Goal: Task Accomplishment & Management: Use online tool/utility

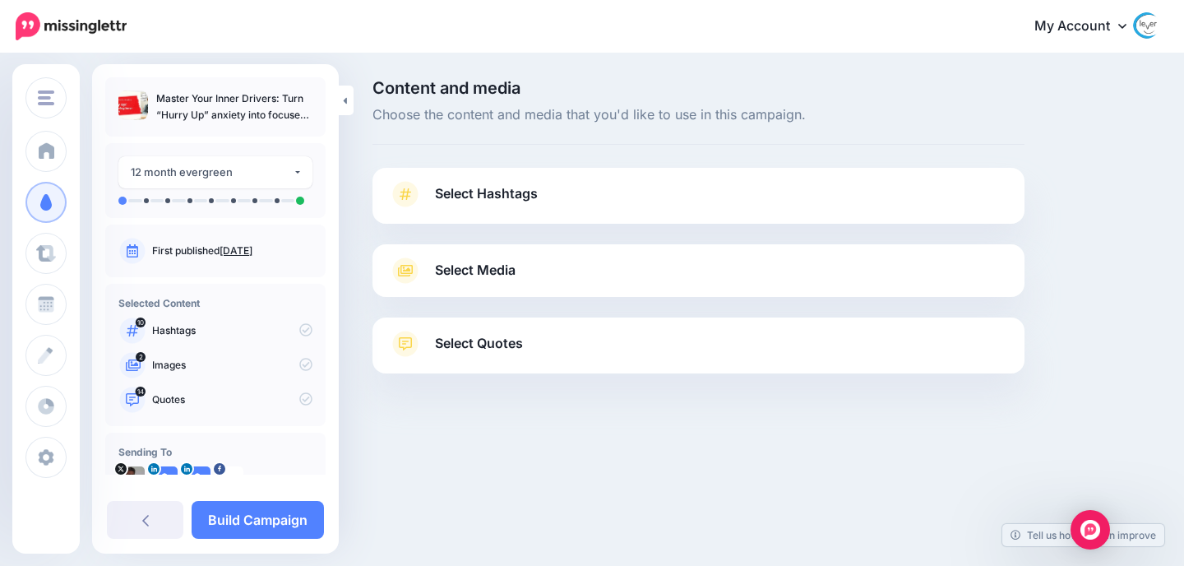
click at [505, 207] on link "Select Hashtags" at bounding box center [698, 202] width 619 height 43
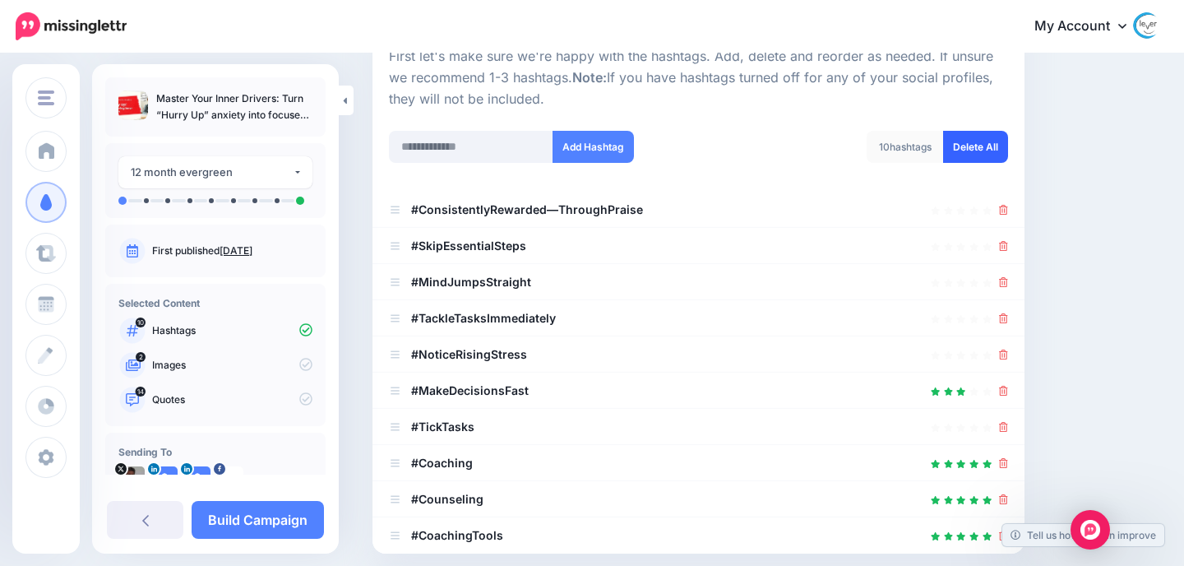
scroll to position [180, 0]
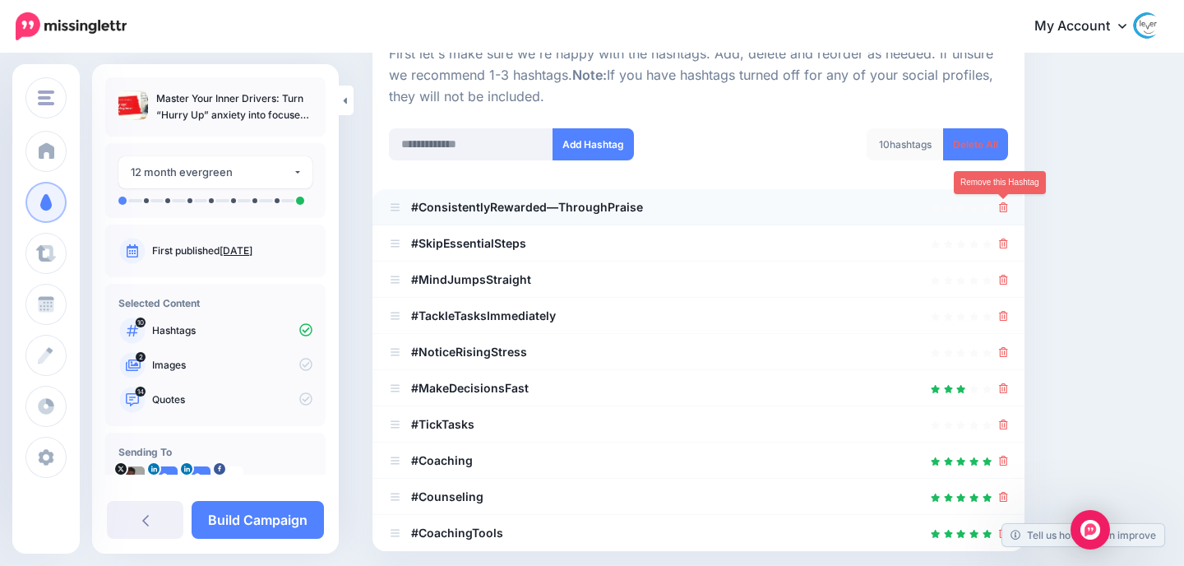
click at [1002, 209] on icon at bounding box center [1003, 207] width 9 height 10
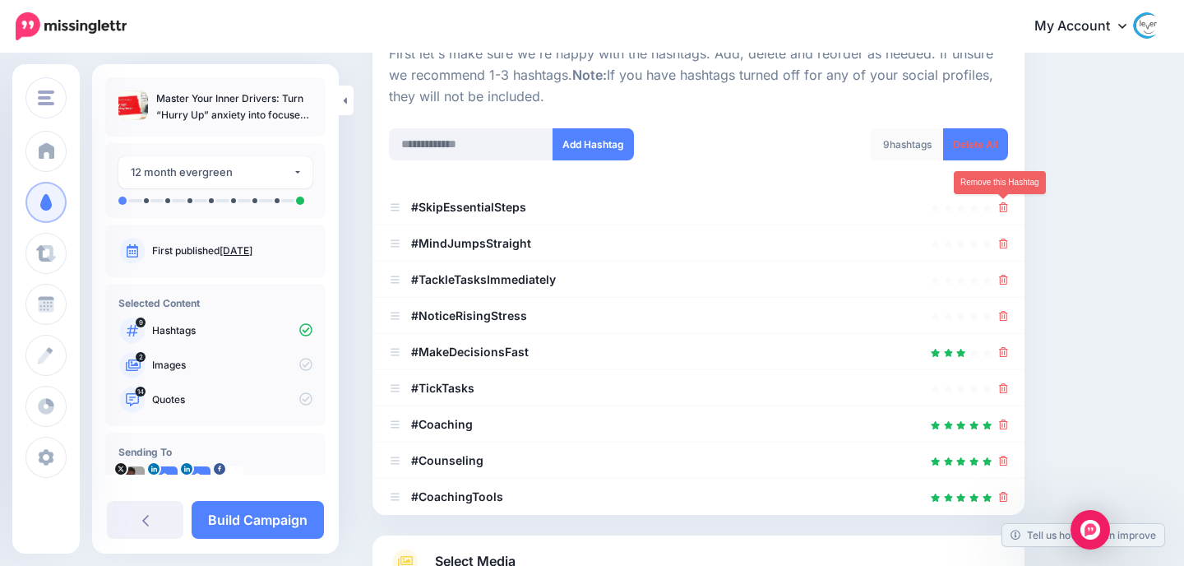
click at [1002, 209] on icon at bounding box center [1003, 207] width 9 height 10
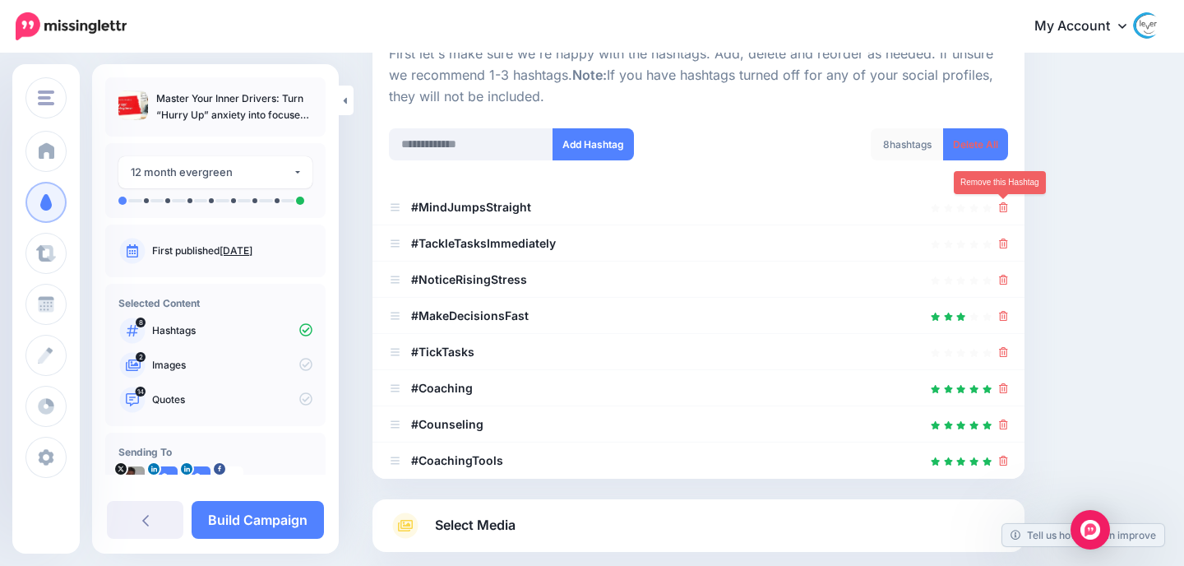
click at [1002, 209] on icon at bounding box center [1003, 207] width 9 height 10
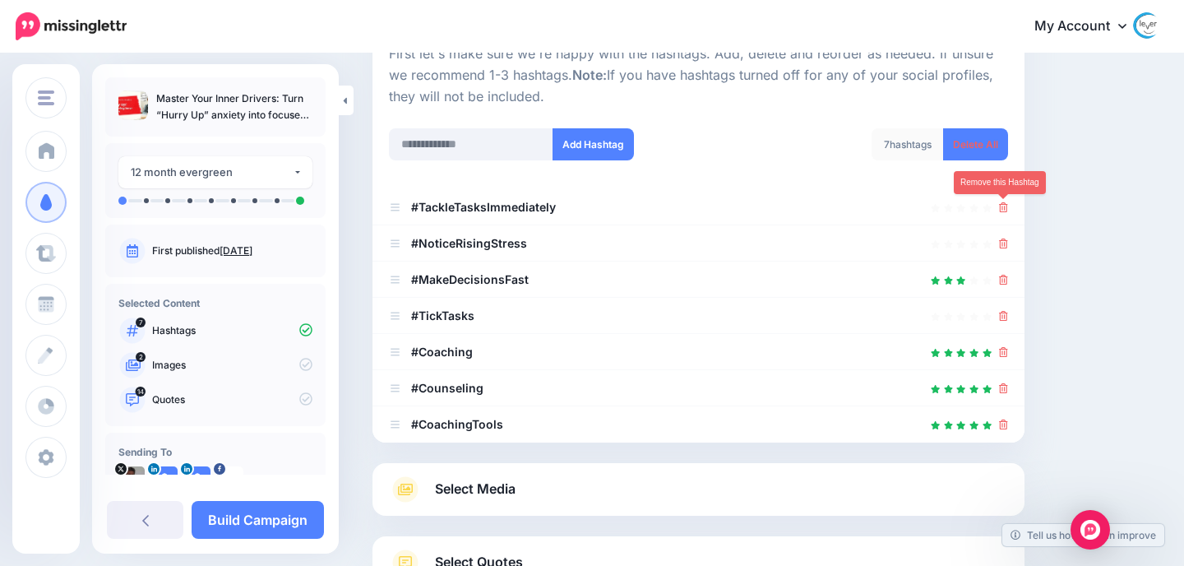
click at [1002, 209] on icon at bounding box center [1003, 207] width 9 height 10
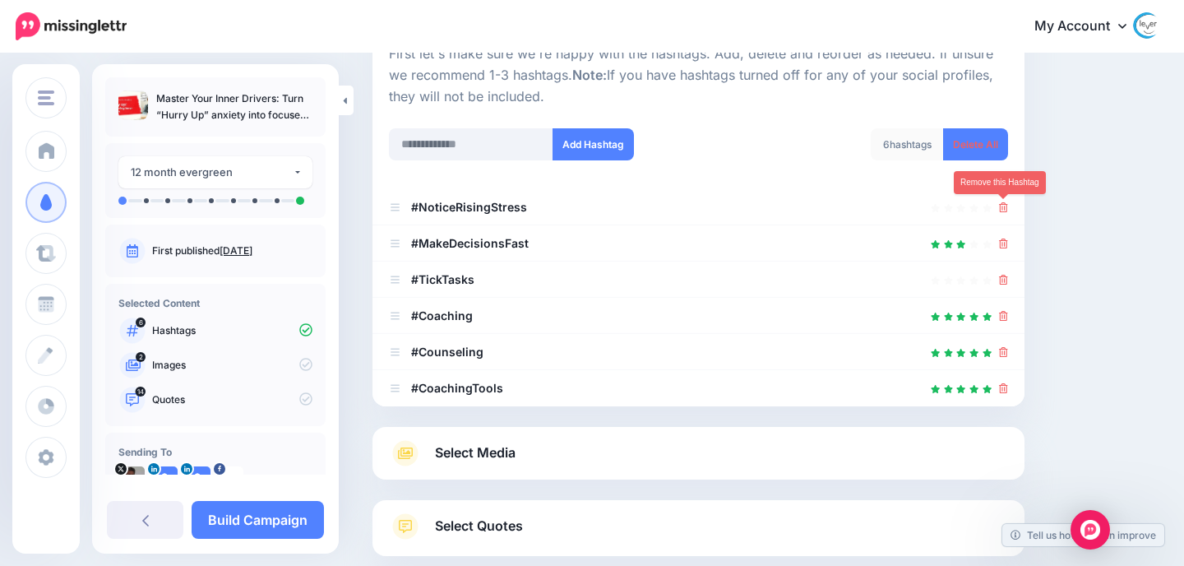
click at [1002, 209] on icon at bounding box center [1003, 207] width 9 height 10
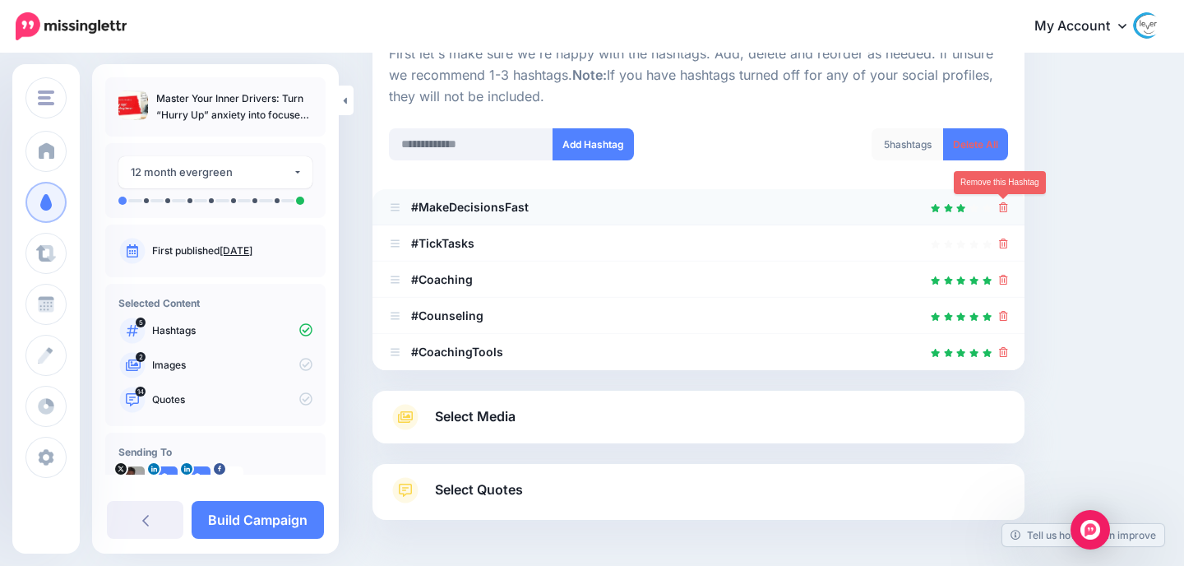
click at [1004, 207] on icon at bounding box center [1003, 207] width 9 height 10
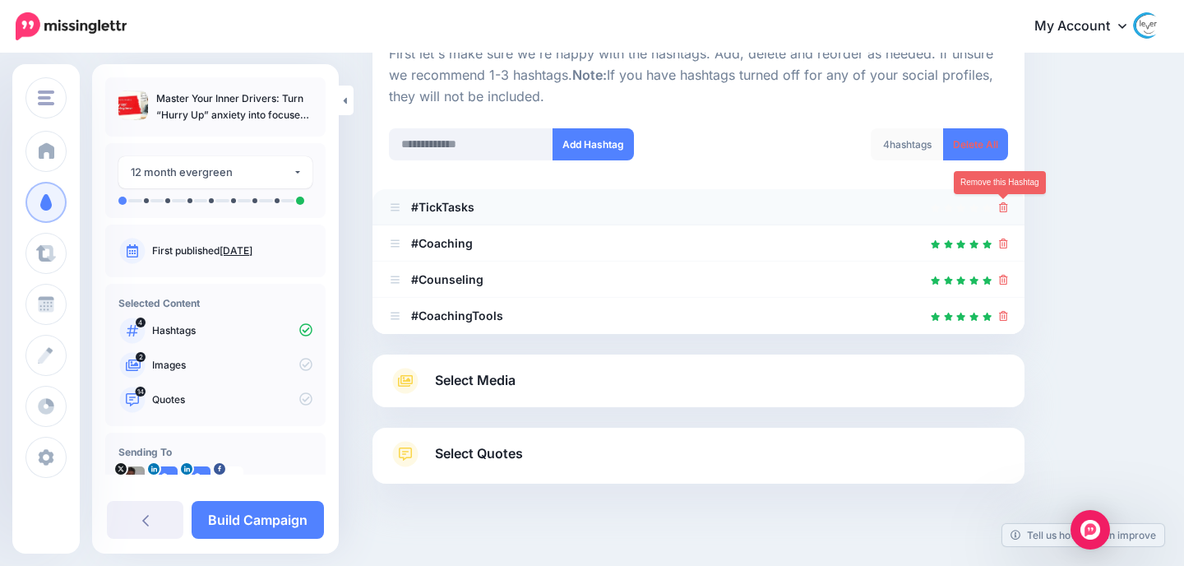
click at [1005, 207] on icon at bounding box center [1003, 207] width 9 height 10
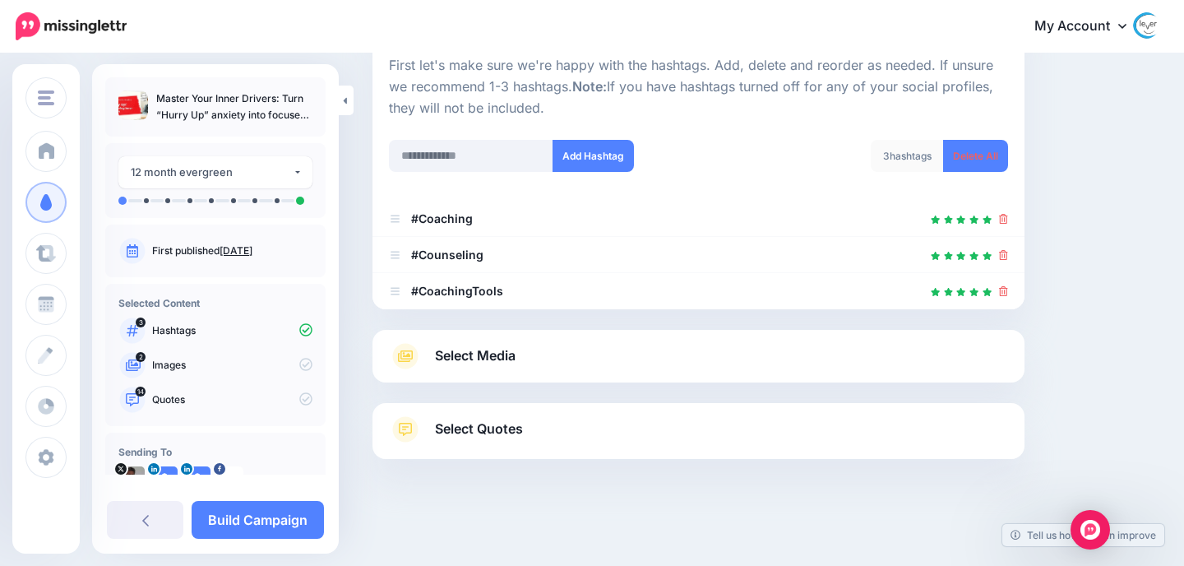
scroll to position [168, 0]
click at [514, 355] on span "Select Media" at bounding box center [475, 356] width 81 height 22
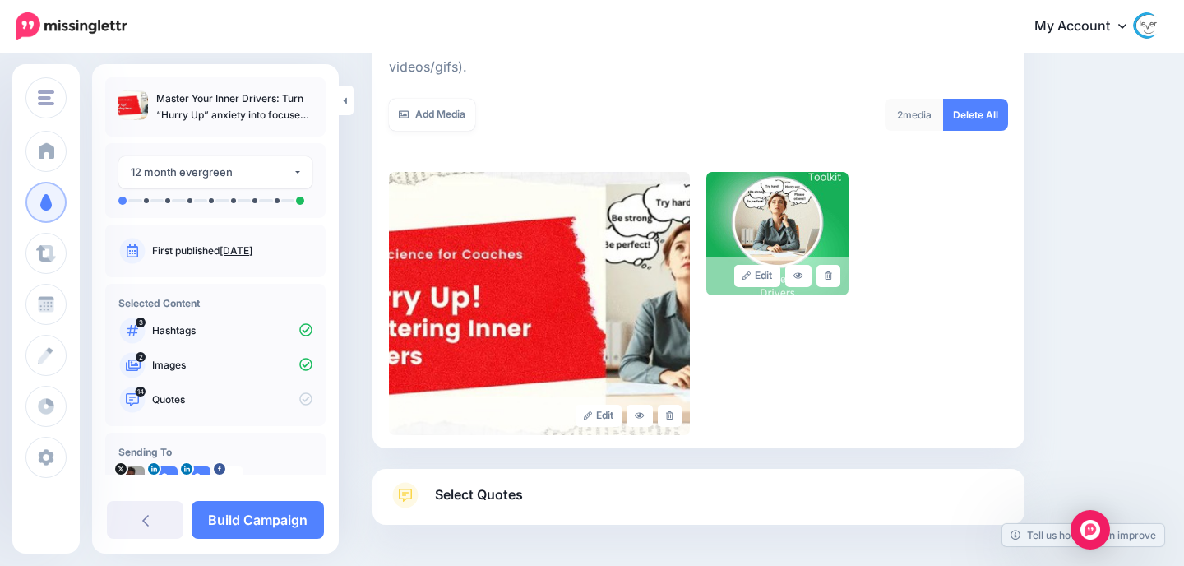
scroll to position [288, 0]
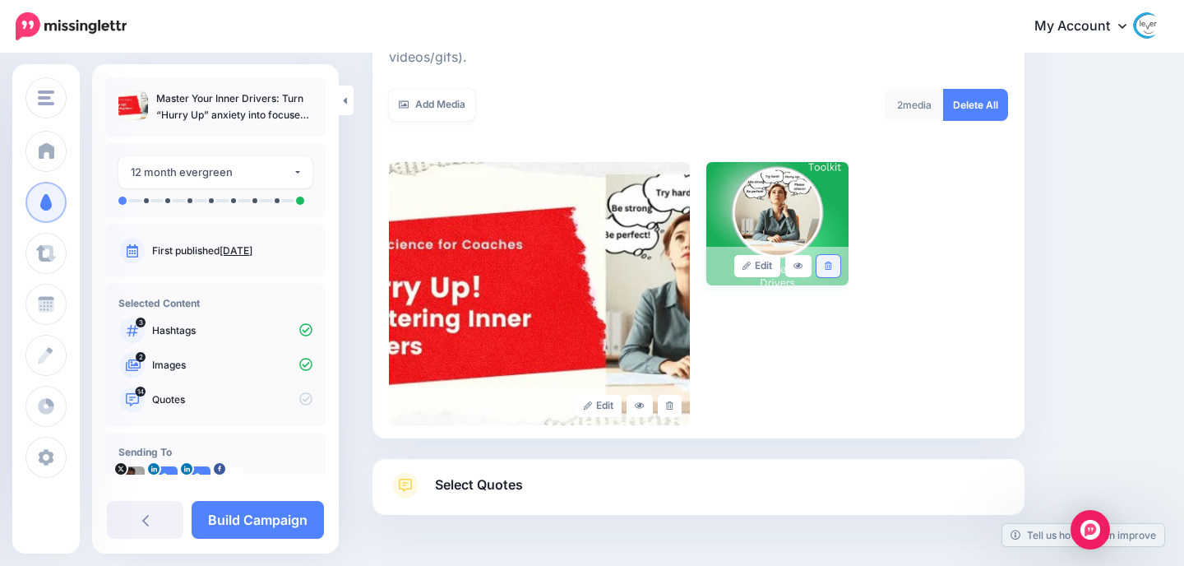
click at [829, 261] on icon at bounding box center [827, 265] width 7 height 9
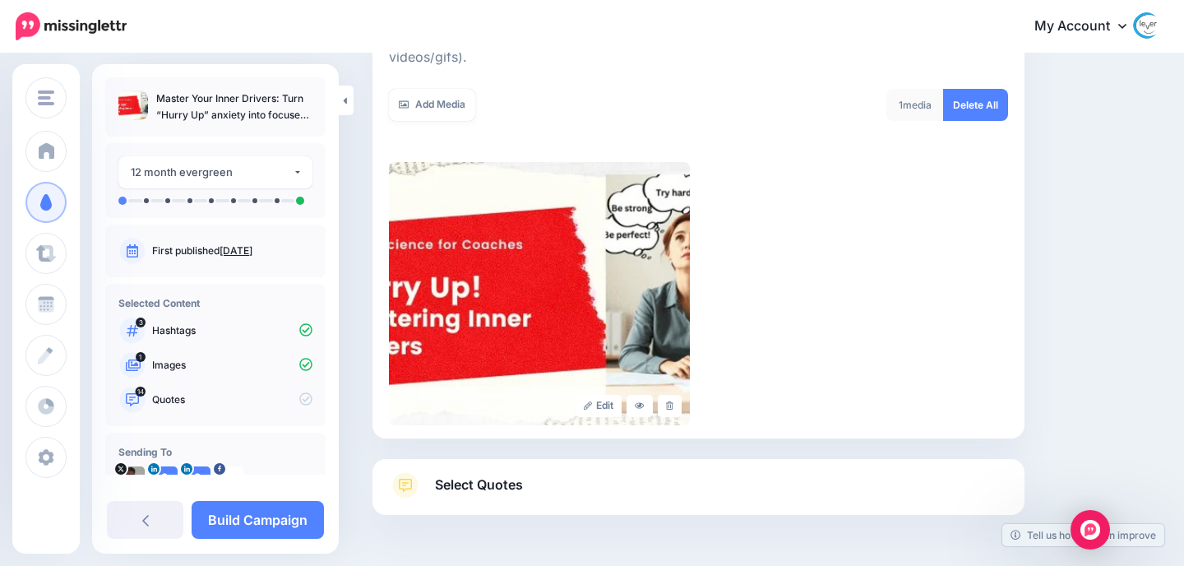
scroll to position [322, 0]
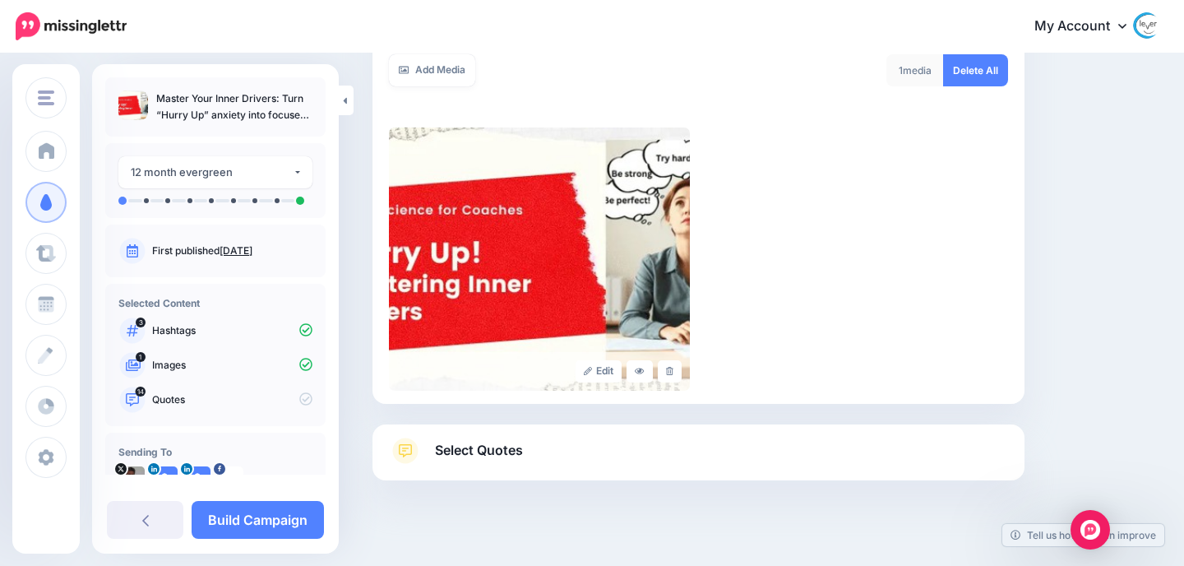
click at [585, 437] on link "Select Quotes" at bounding box center [698, 458] width 619 height 43
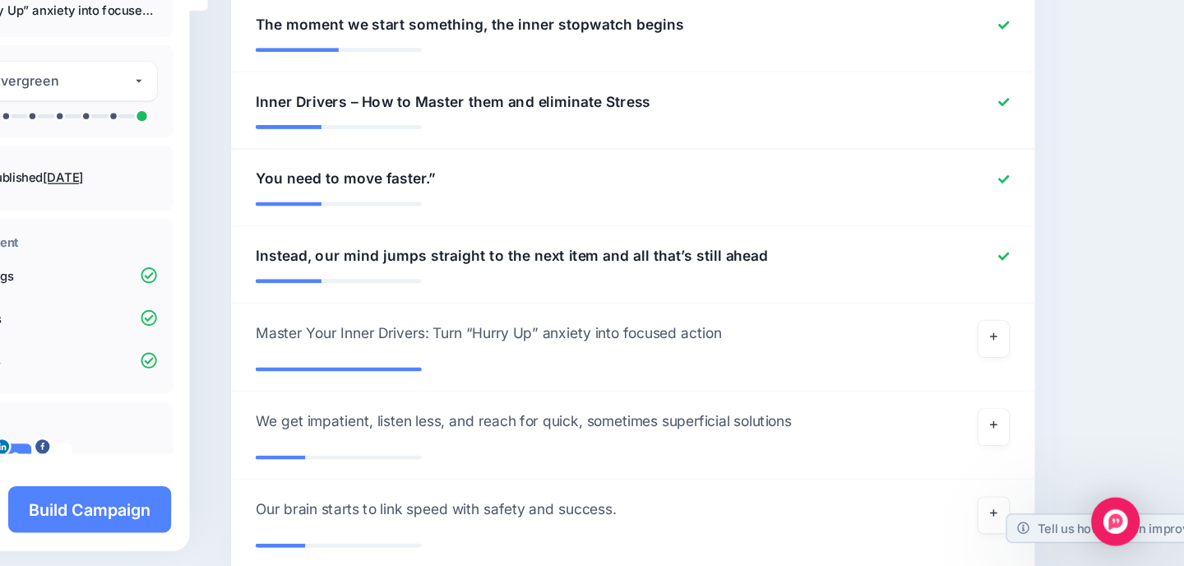
scroll to position [1233, 0]
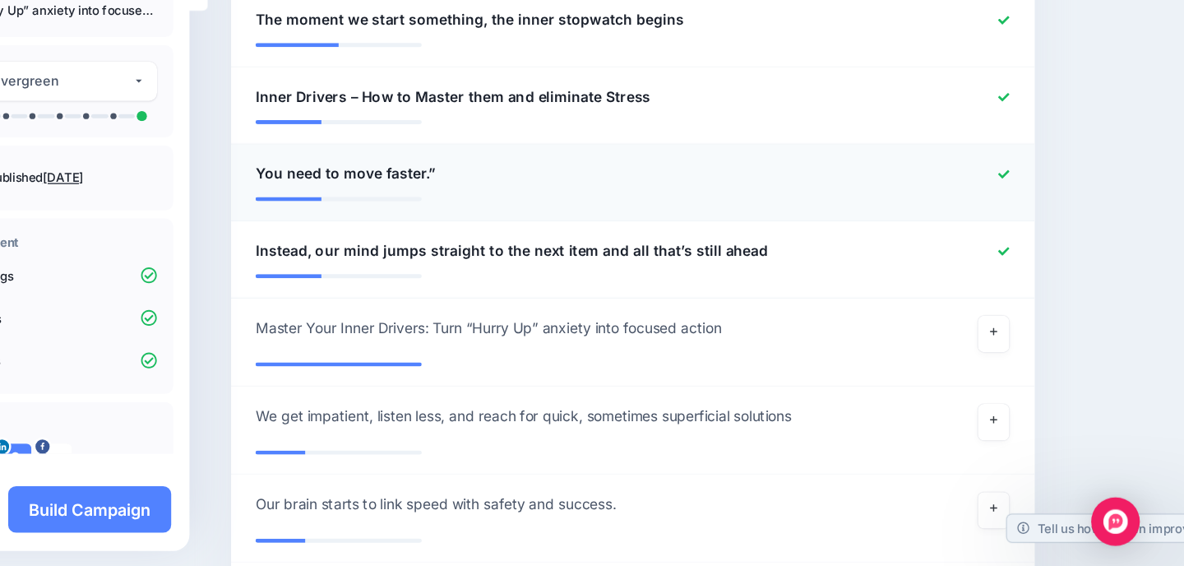
click at [1001, 247] on icon at bounding box center [999, 247] width 9 height 7
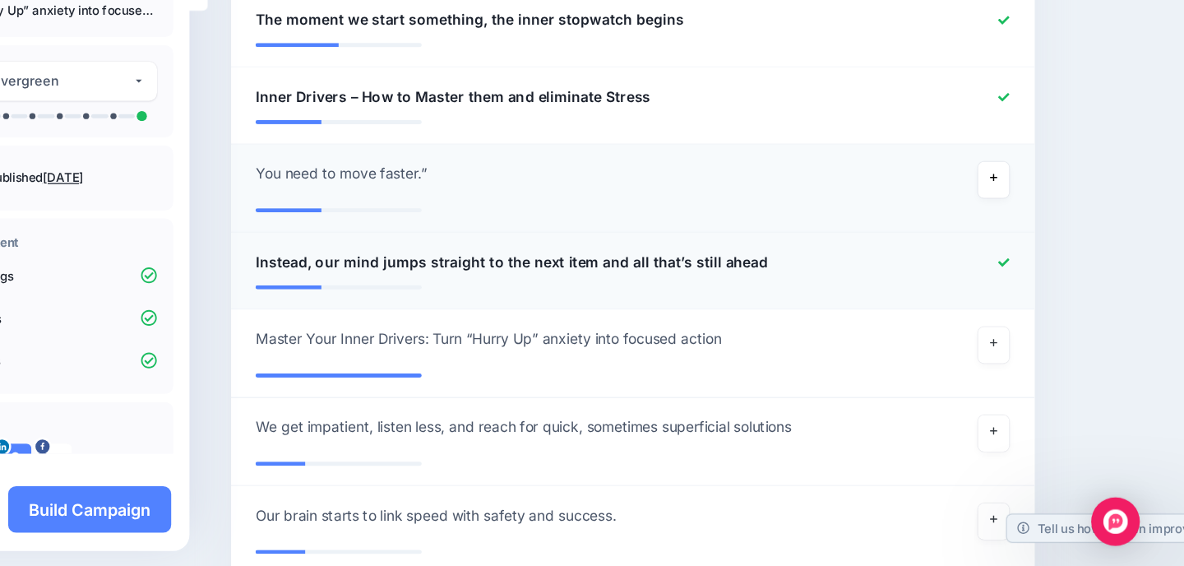
click at [1000, 321] on icon at bounding box center [999, 319] width 9 height 9
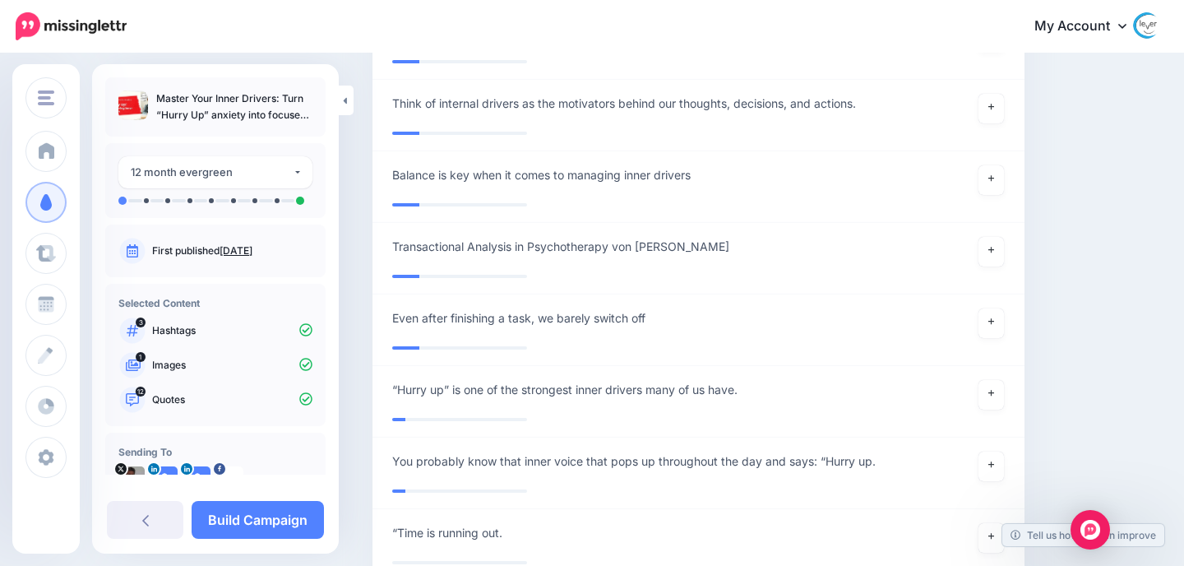
scroll to position [46, 0]
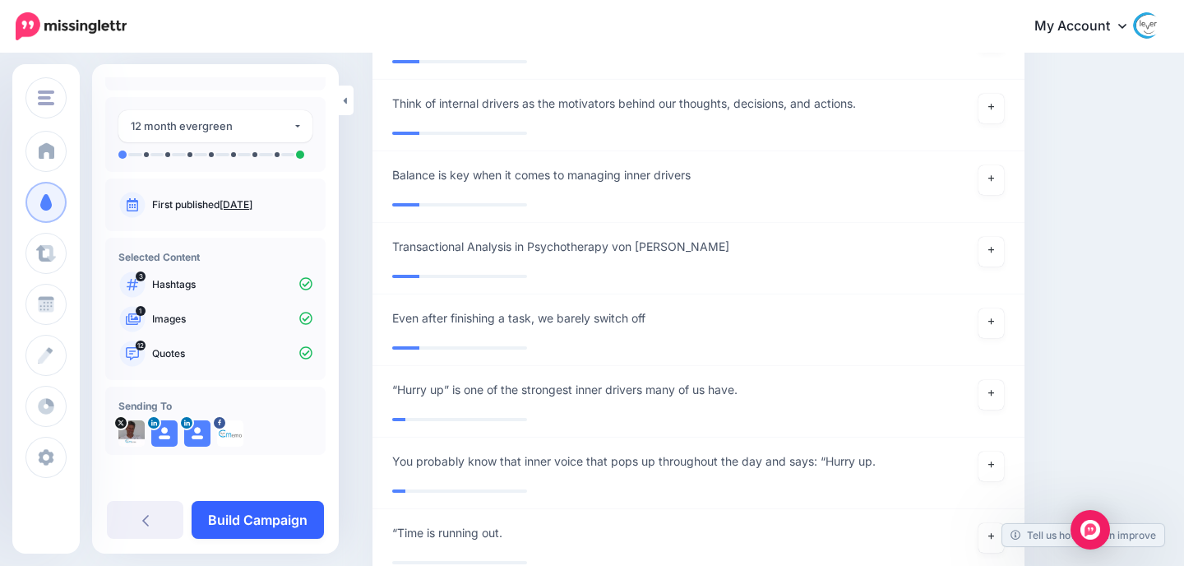
click at [235, 510] on link "Build Campaign" at bounding box center [258, 520] width 132 height 38
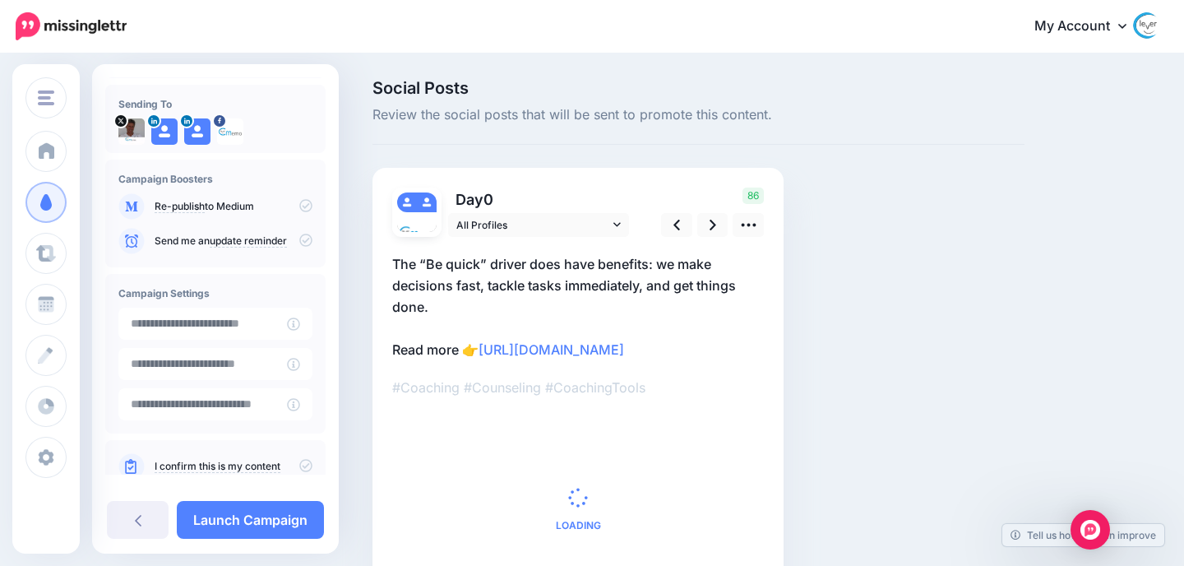
scroll to position [109, 0]
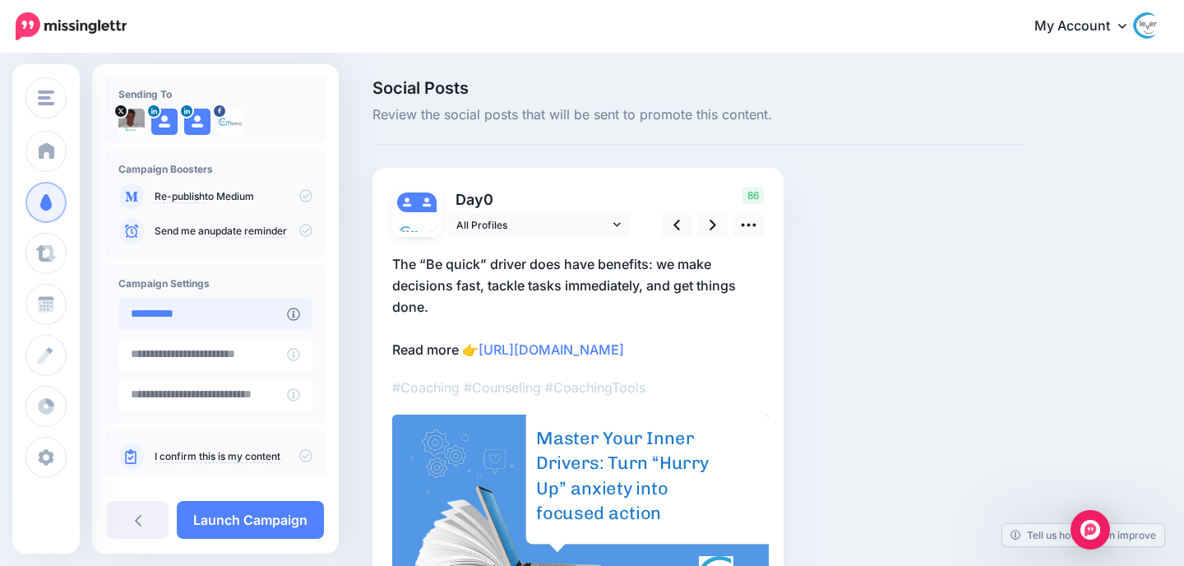
click at [214, 316] on input "**********" at bounding box center [202, 314] width 169 height 32
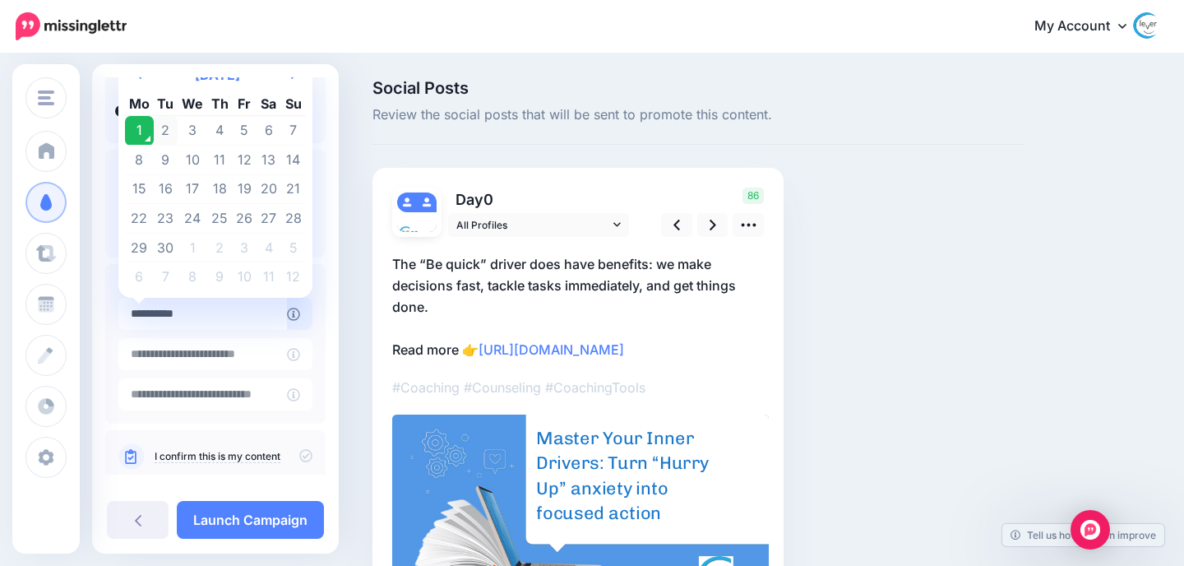
click at [169, 122] on td "2" at bounding box center [166, 131] width 25 height 30
type input "**********"
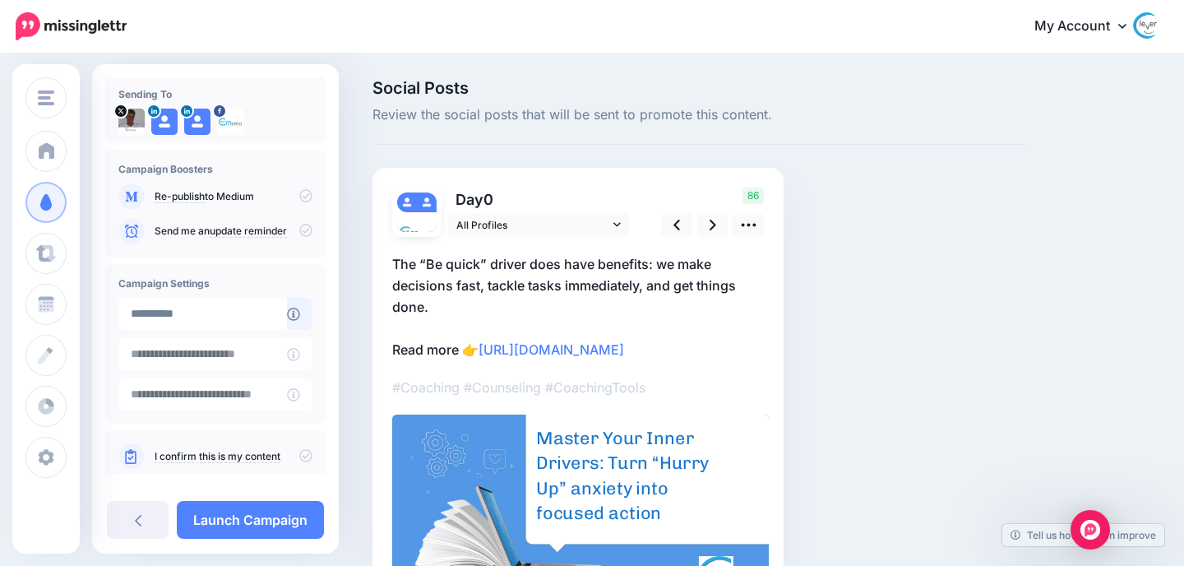
scroll to position [137, 0]
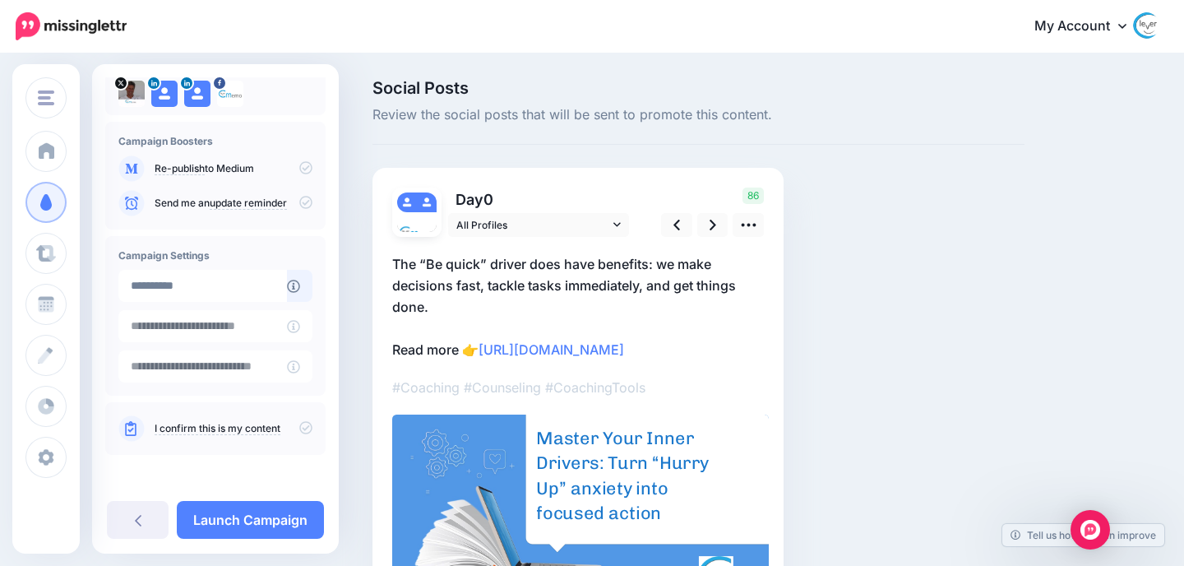
click at [222, 424] on link "I confirm this is my content" at bounding box center [218, 428] width 126 height 13
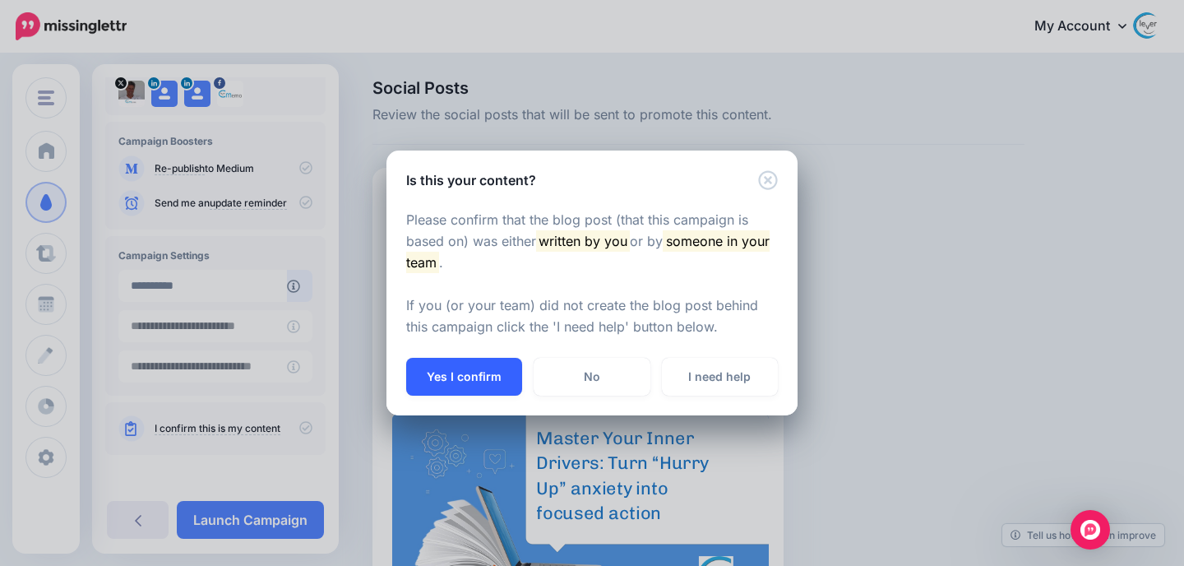
click at [469, 365] on button "Yes I confirm" at bounding box center [464, 377] width 116 height 38
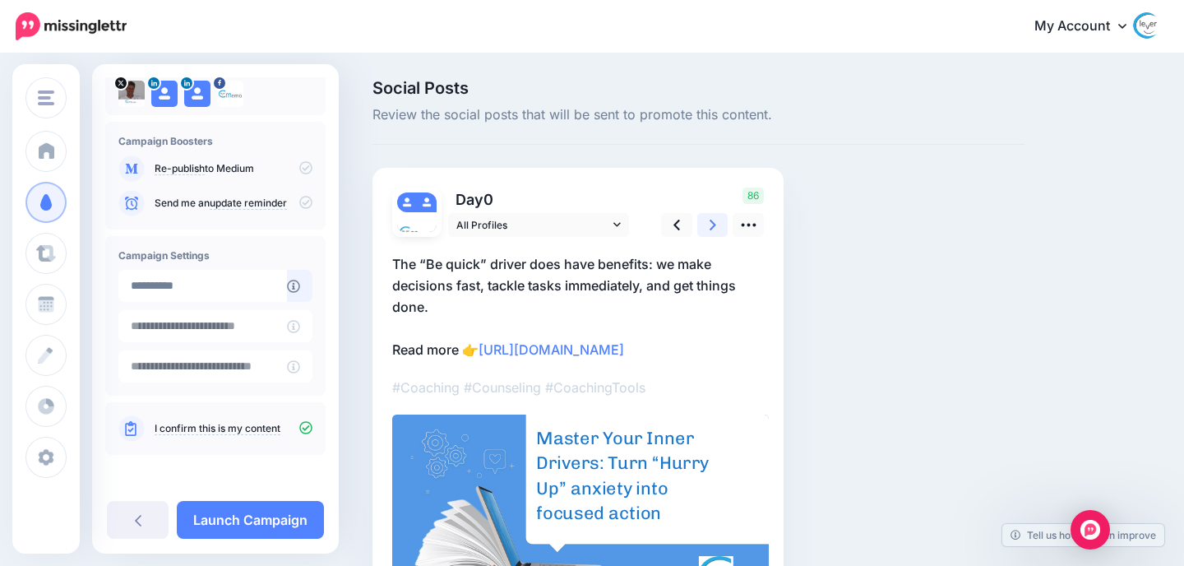
click at [713, 225] on icon at bounding box center [712, 224] width 7 height 11
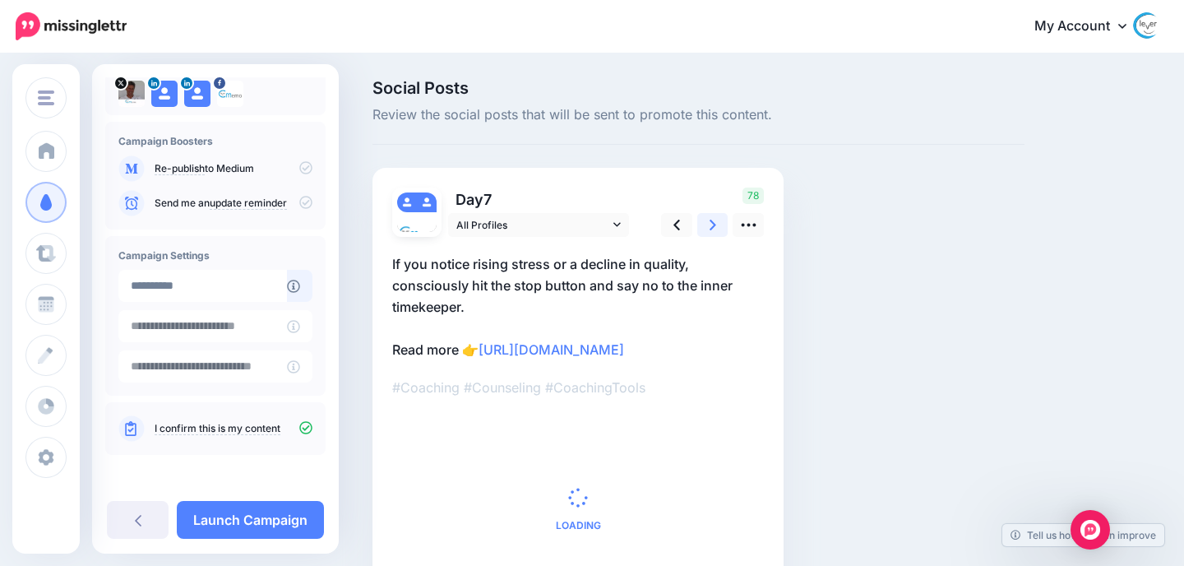
click at [713, 225] on icon at bounding box center [712, 224] width 7 height 11
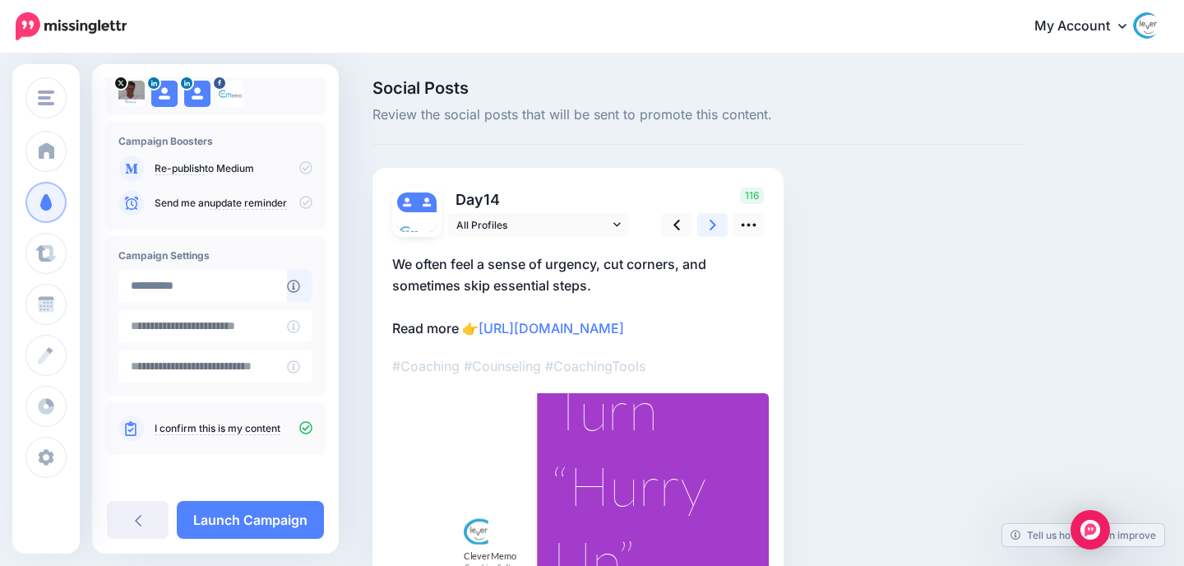
click at [713, 225] on icon at bounding box center [712, 224] width 7 height 11
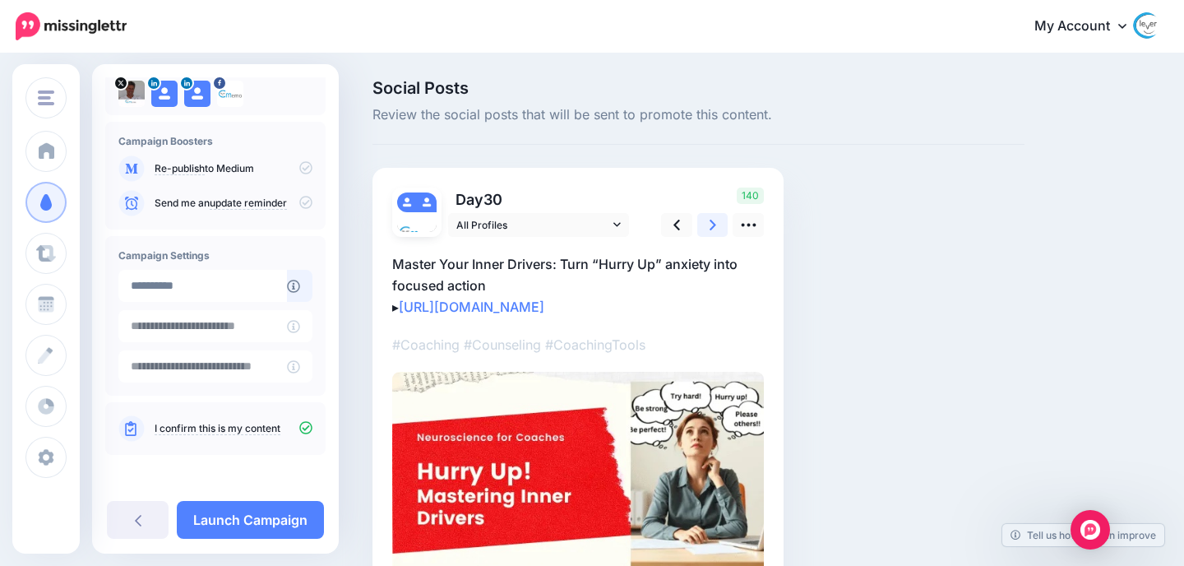
click at [713, 225] on icon at bounding box center [712, 224] width 7 height 11
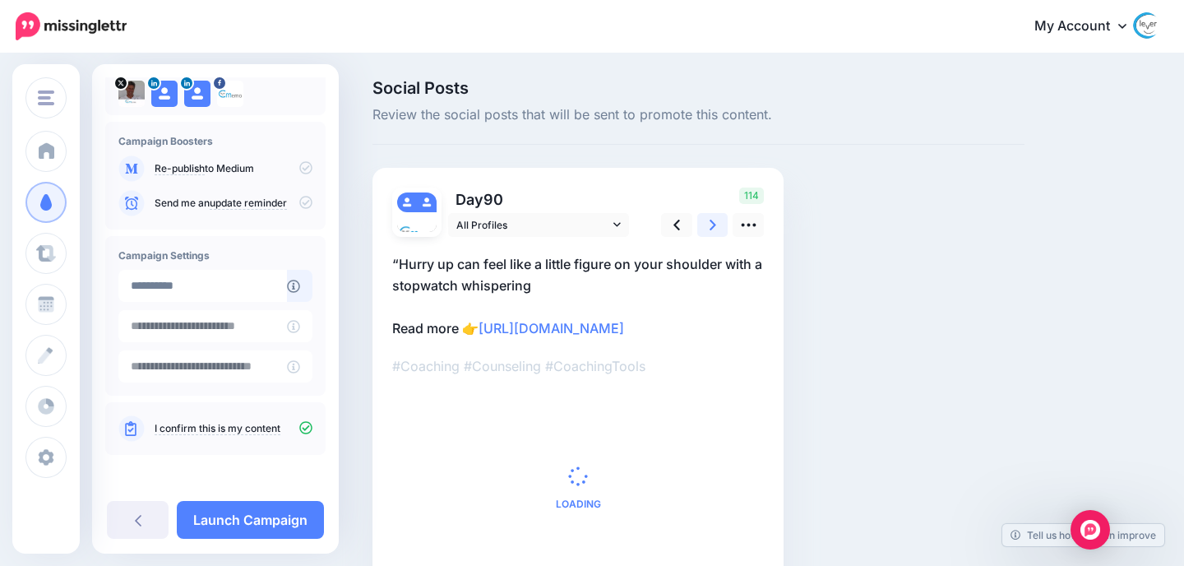
click at [713, 225] on icon at bounding box center [712, 224] width 7 height 11
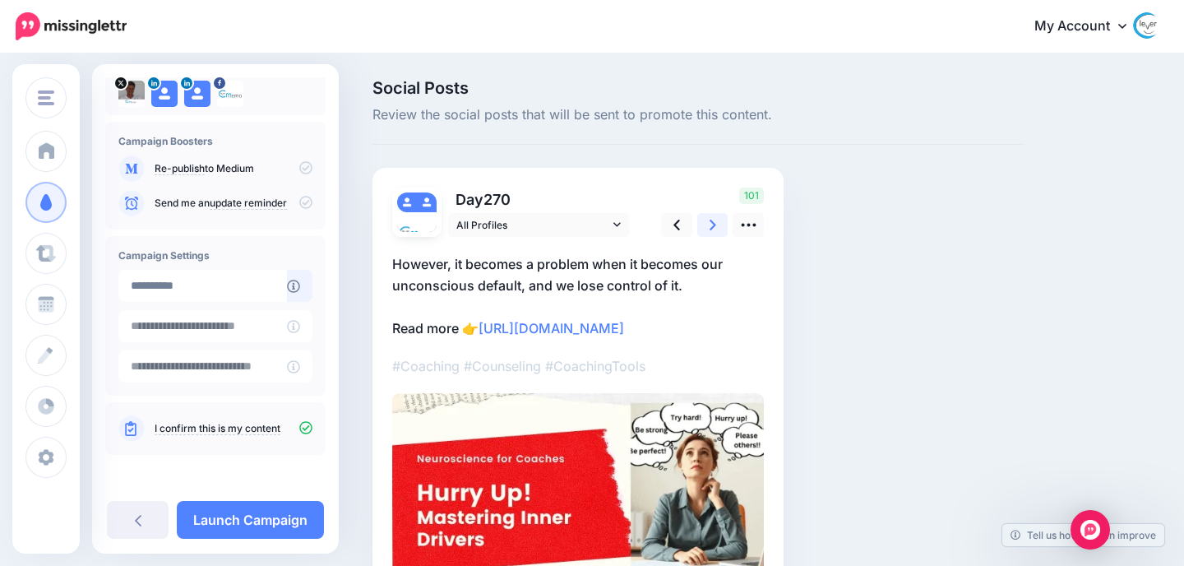
click at [713, 225] on icon at bounding box center [712, 224] width 7 height 11
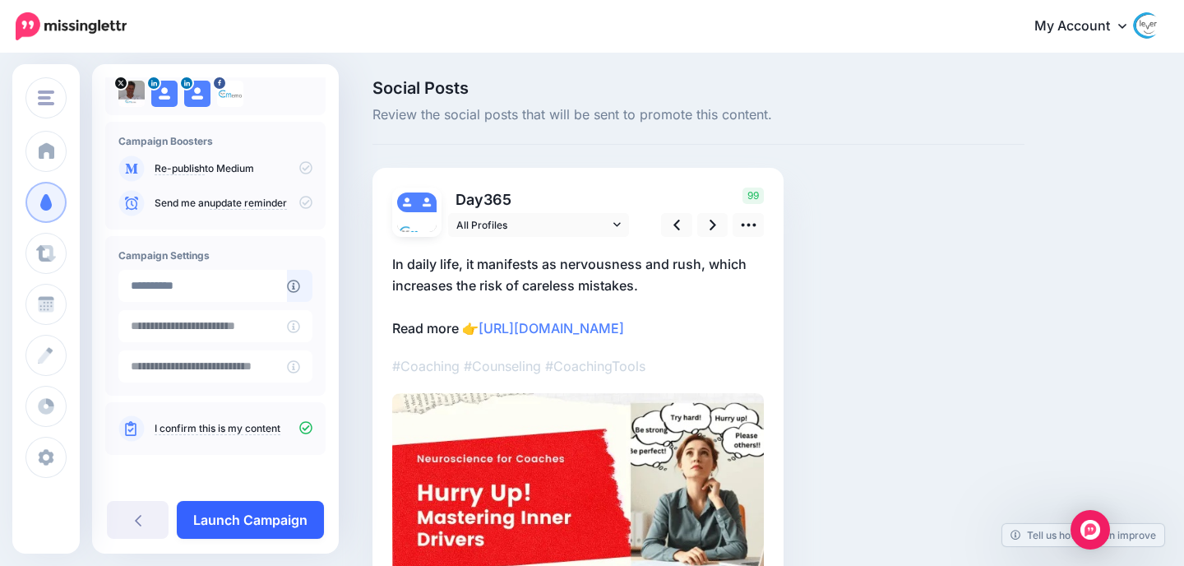
click at [263, 526] on link "Launch Campaign" at bounding box center [250, 520] width 147 height 38
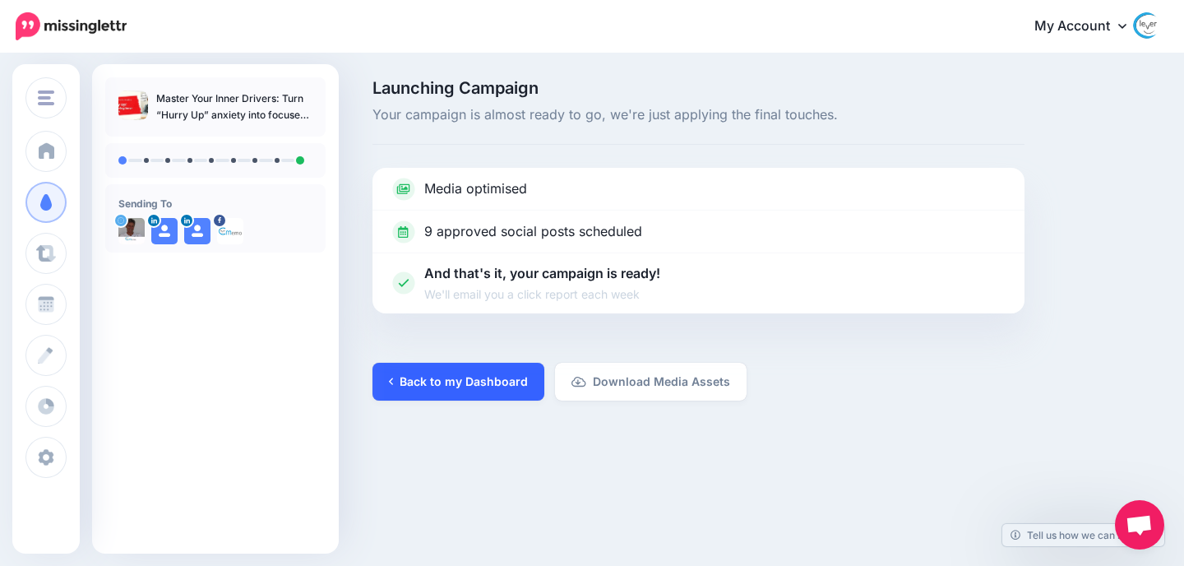
click at [448, 391] on link "Back to my Dashboard" at bounding box center [458, 382] width 172 height 38
